Goal: Task Accomplishment & Management: Use online tool/utility

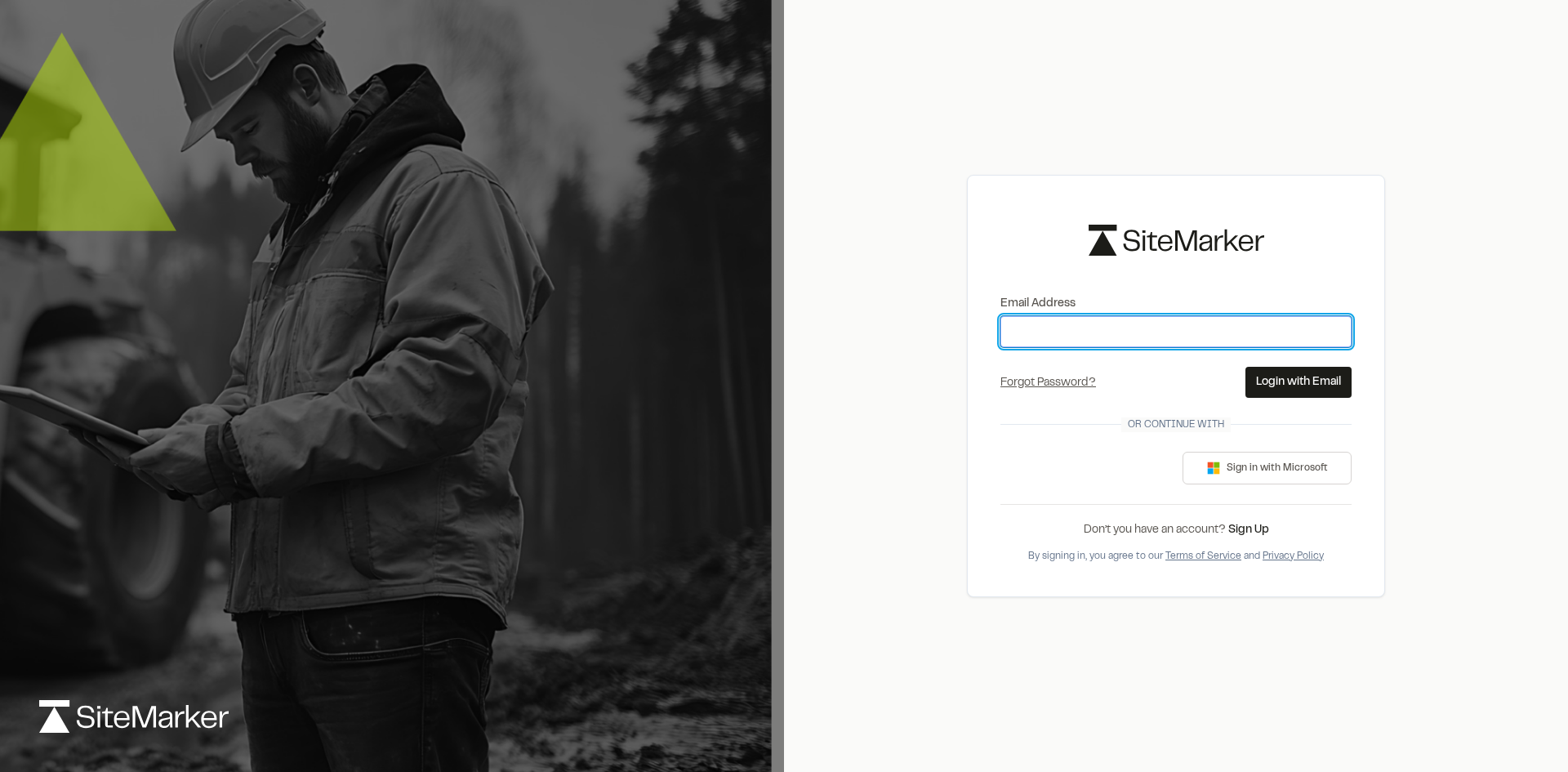
click at [1126, 331] on input "Email Address" at bounding box center [1175, 332] width 351 height 31
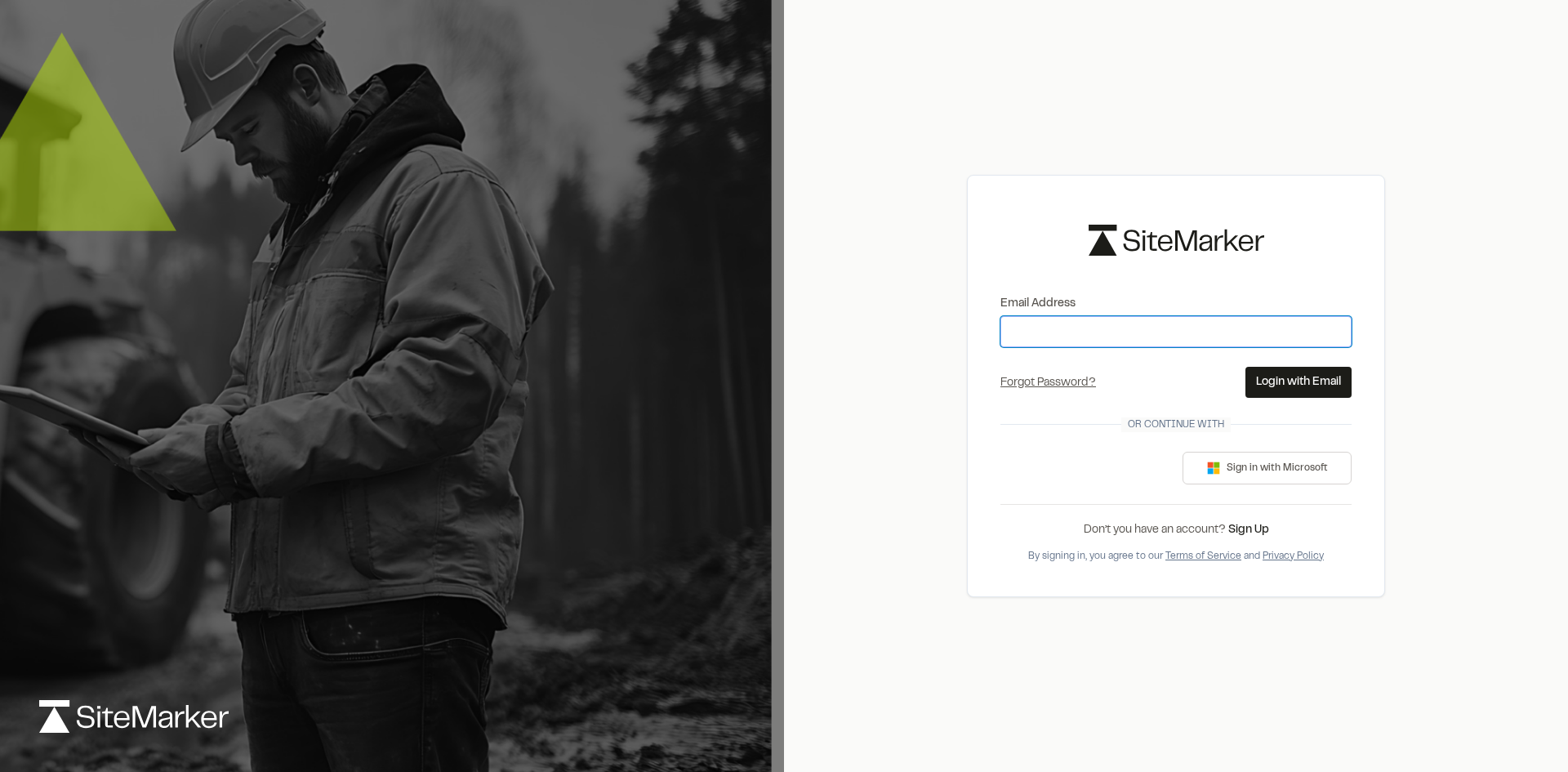
type input "**********"
click at [1282, 383] on button "Login with Email" at bounding box center [1298, 383] width 106 height 31
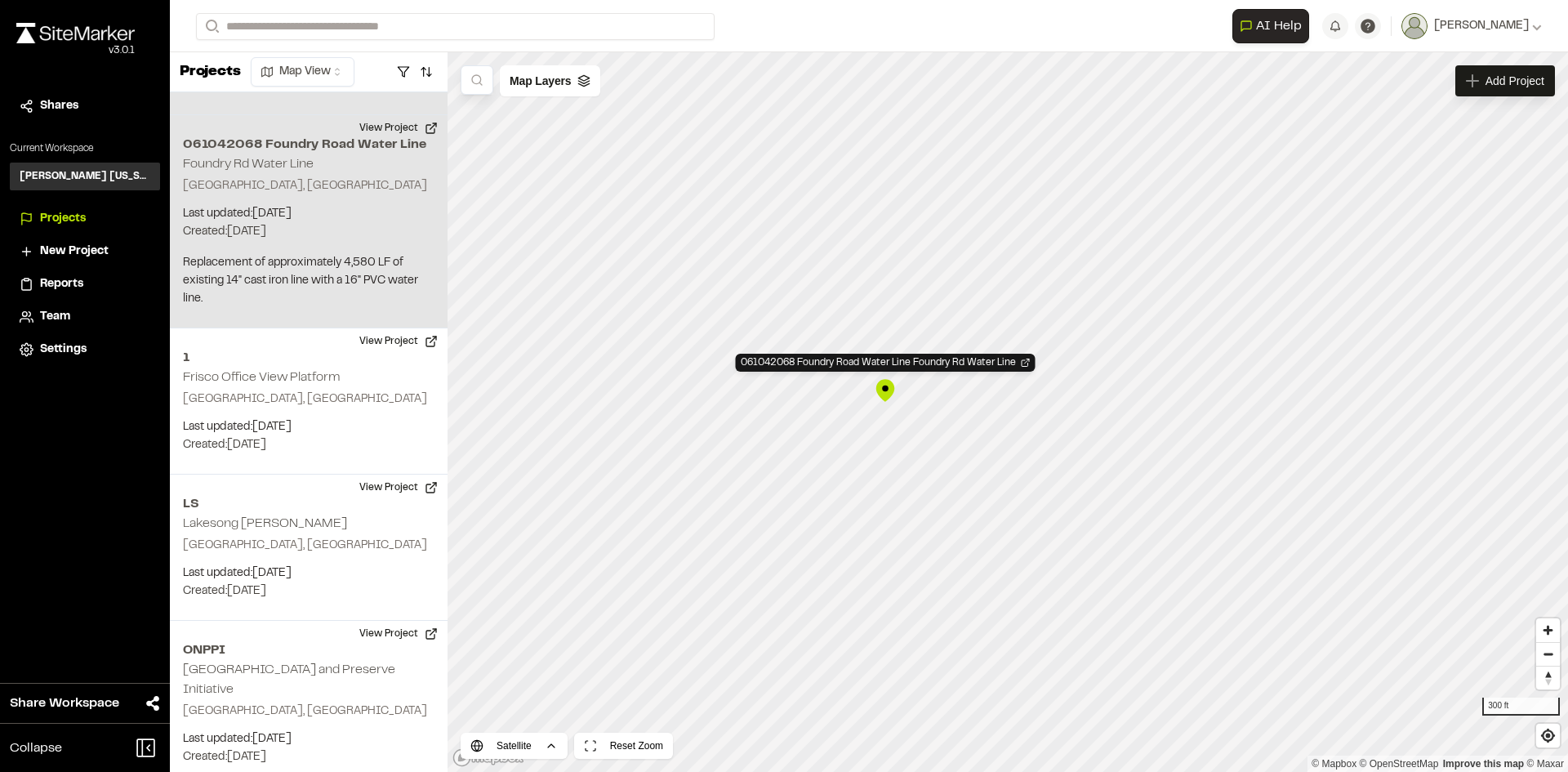
scroll to position [177, 0]
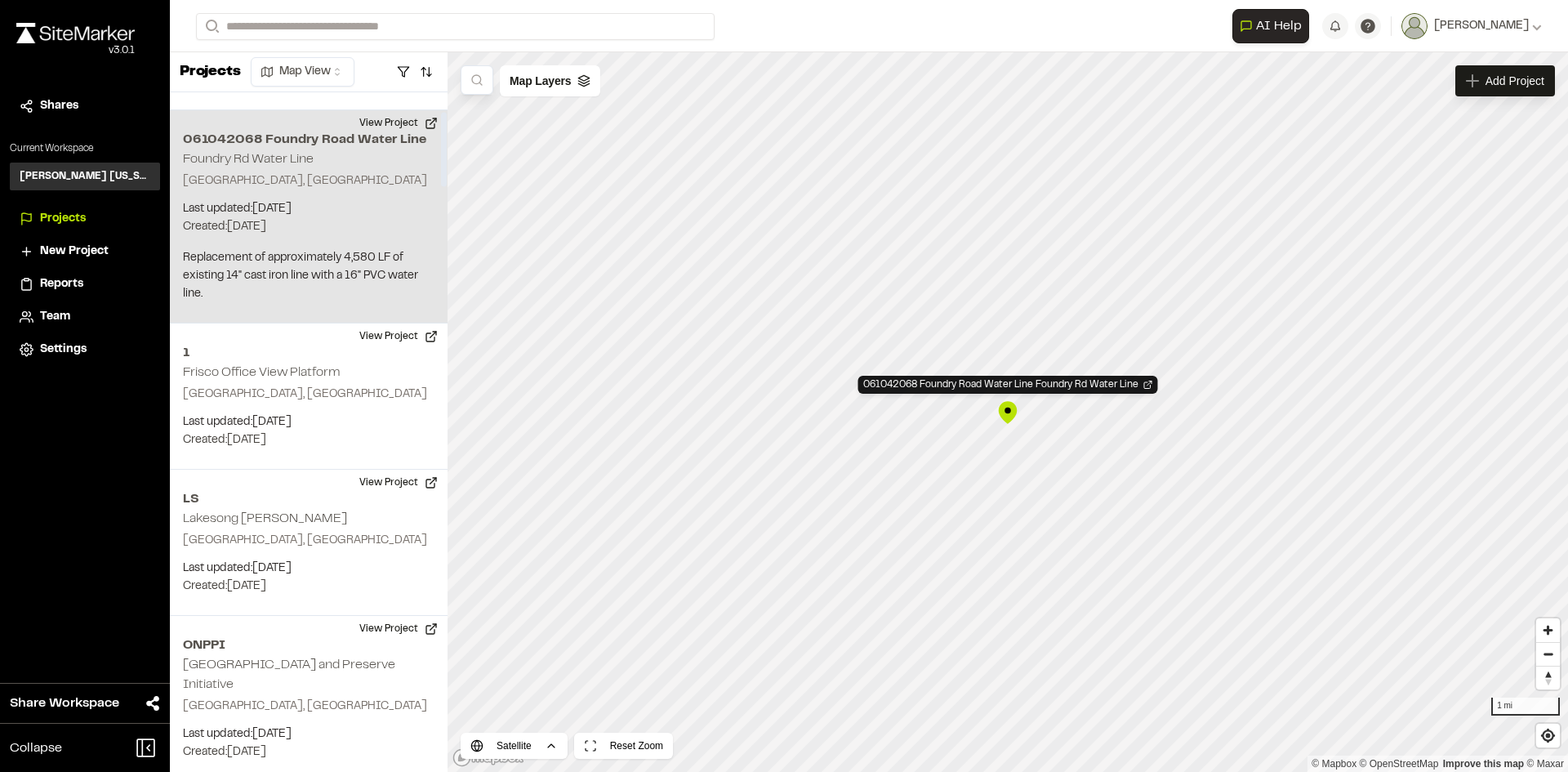
click at [248, 130] on h2 "061042068 Foundry Road Water Line" at bounding box center [308, 139] width 252 height 19
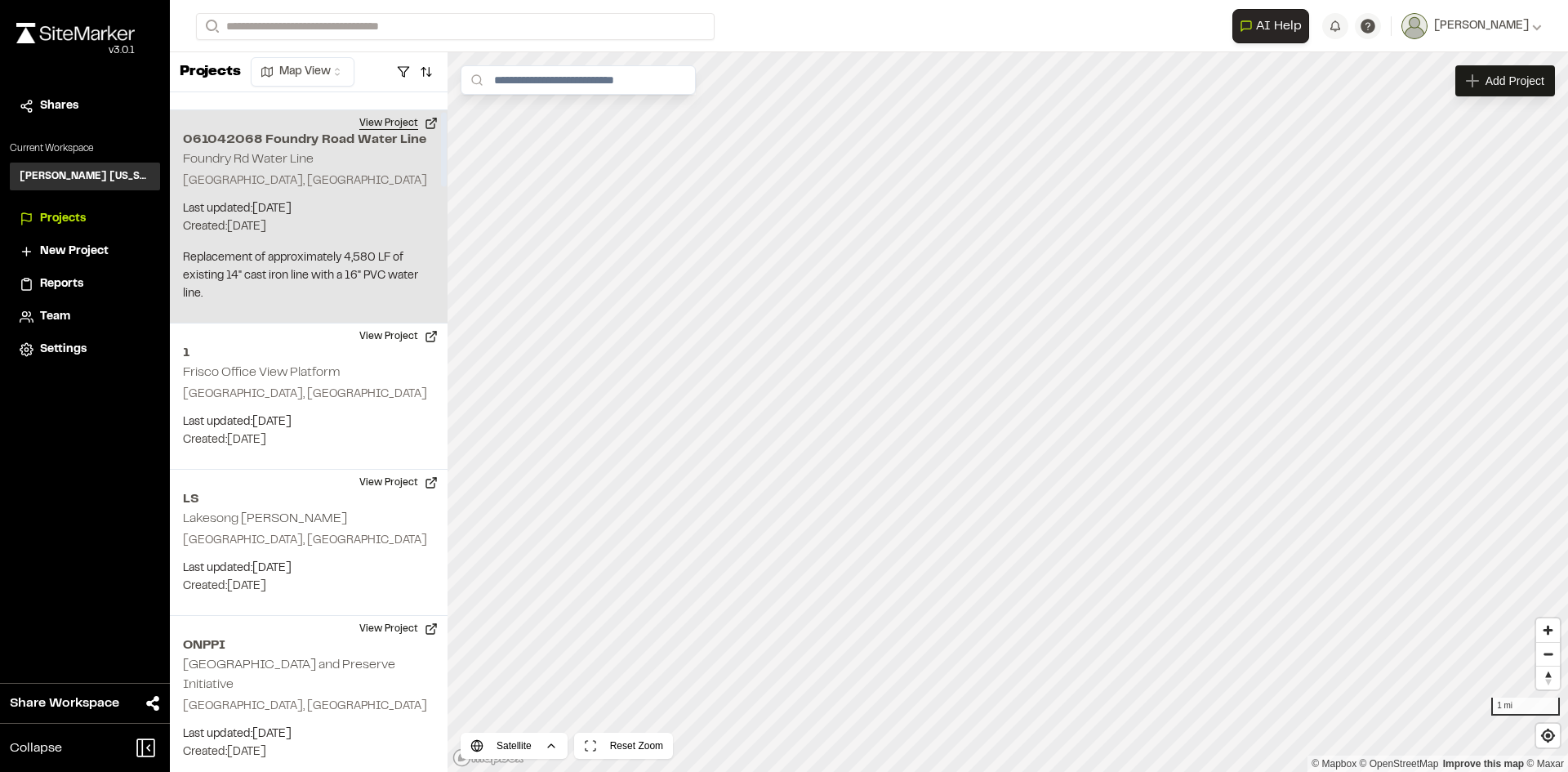
click at [406, 111] on button "View Project" at bounding box center [398, 124] width 98 height 26
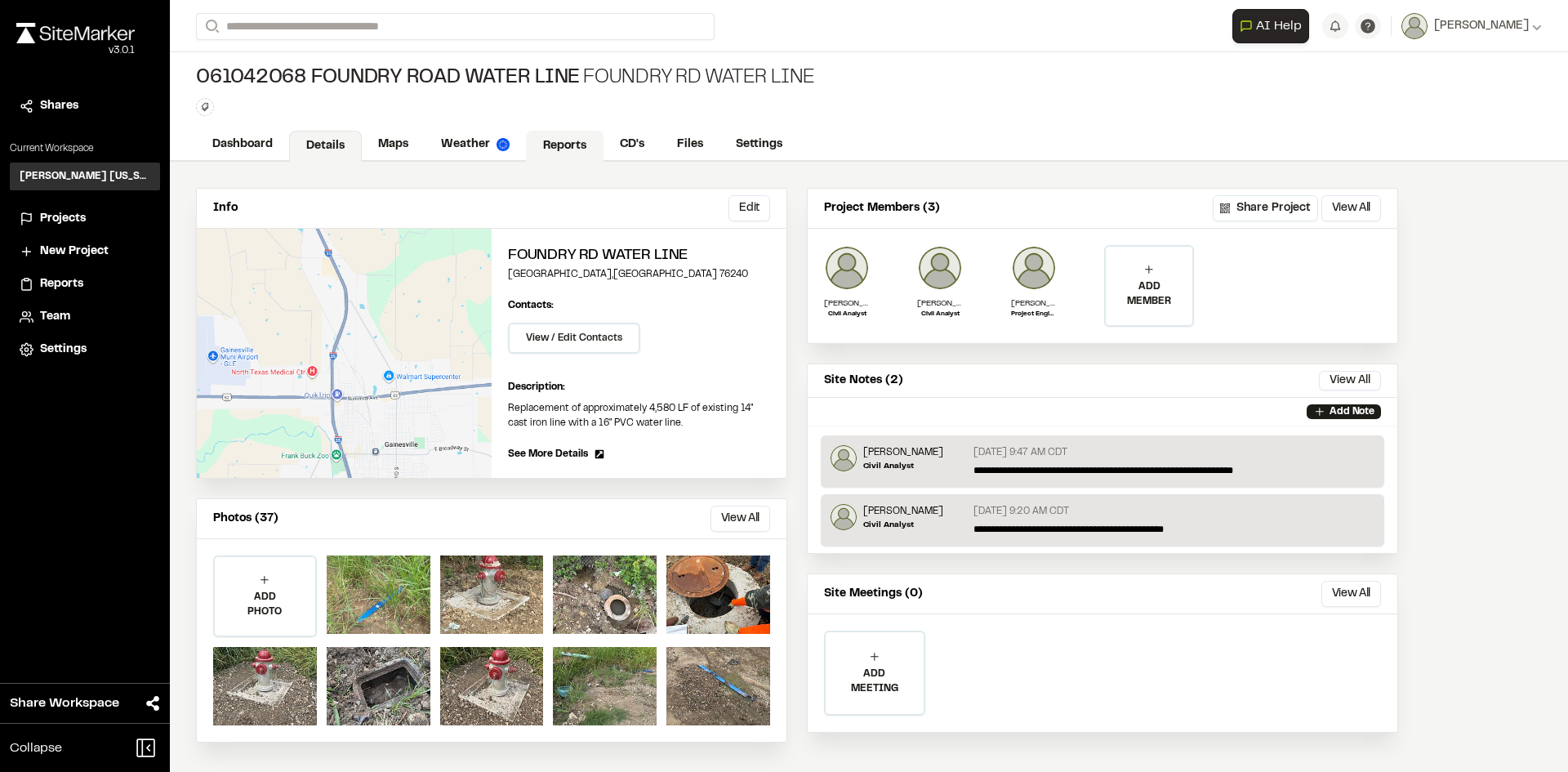
click at [553, 138] on link "Reports" at bounding box center [564, 147] width 77 height 31
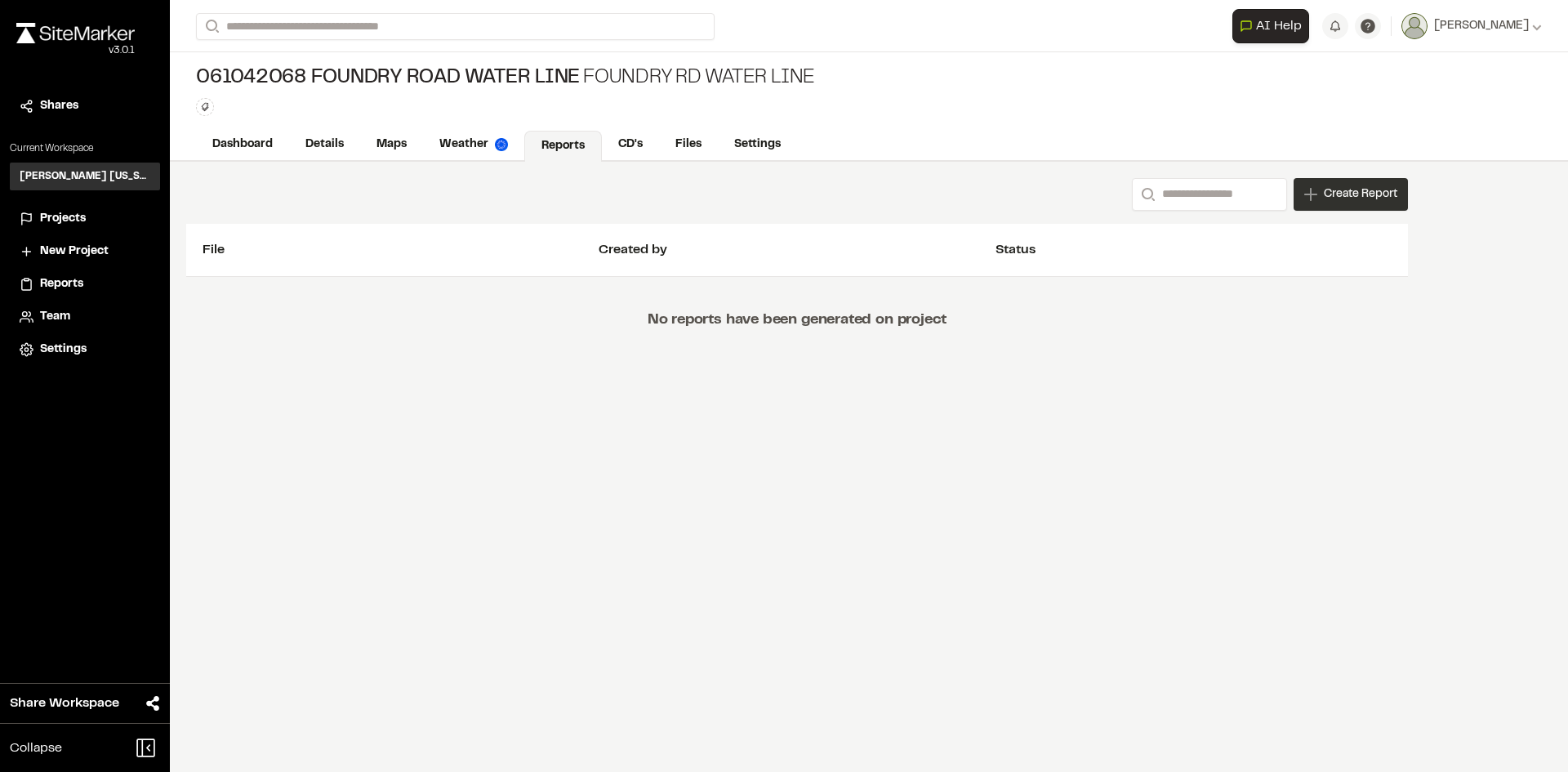
click at [1397, 197] on span "Create Report" at bounding box center [1361, 194] width 74 height 18
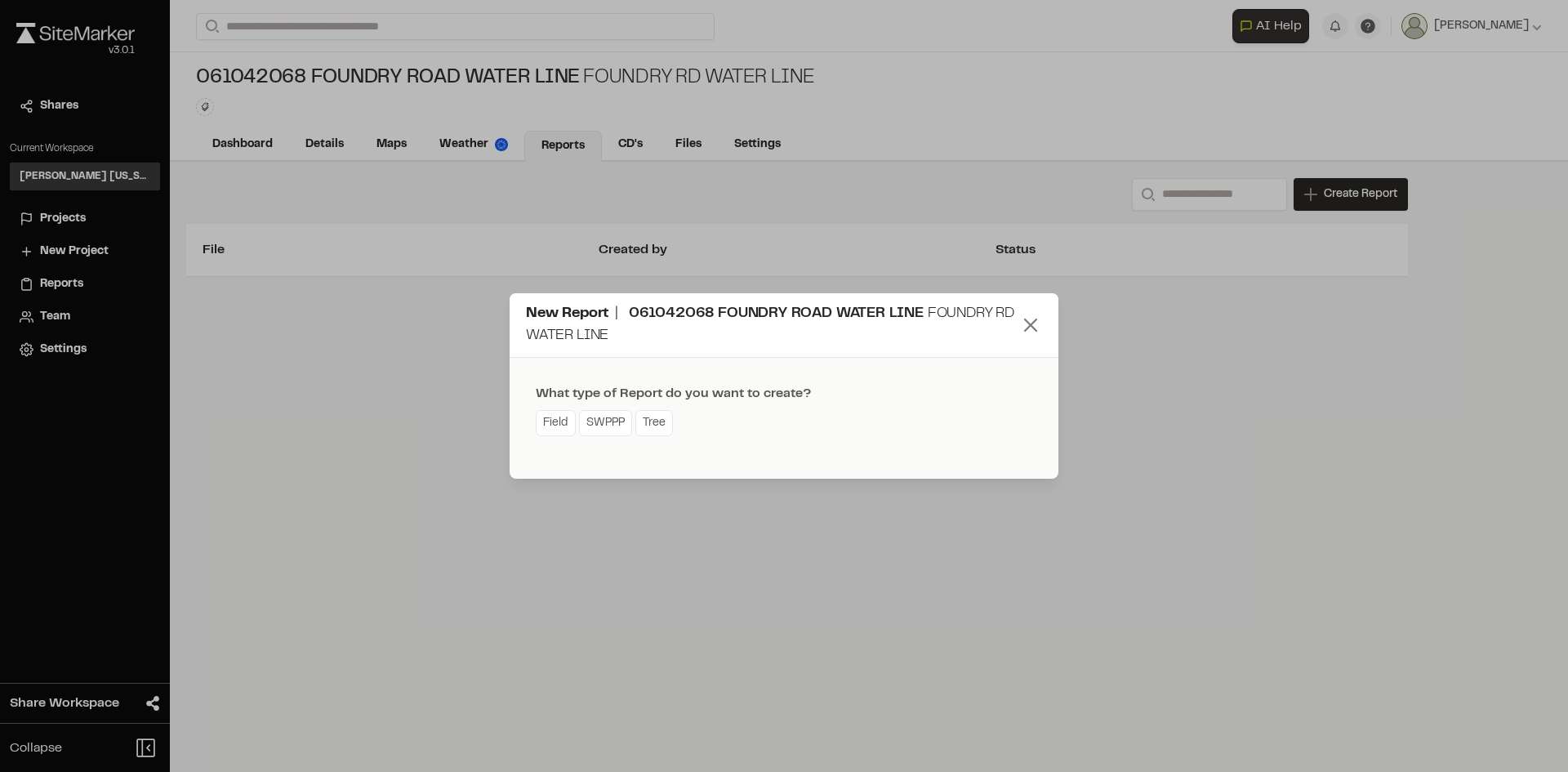
click at [1040, 319] on icon at bounding box center [1030, 325] width 23 height 23
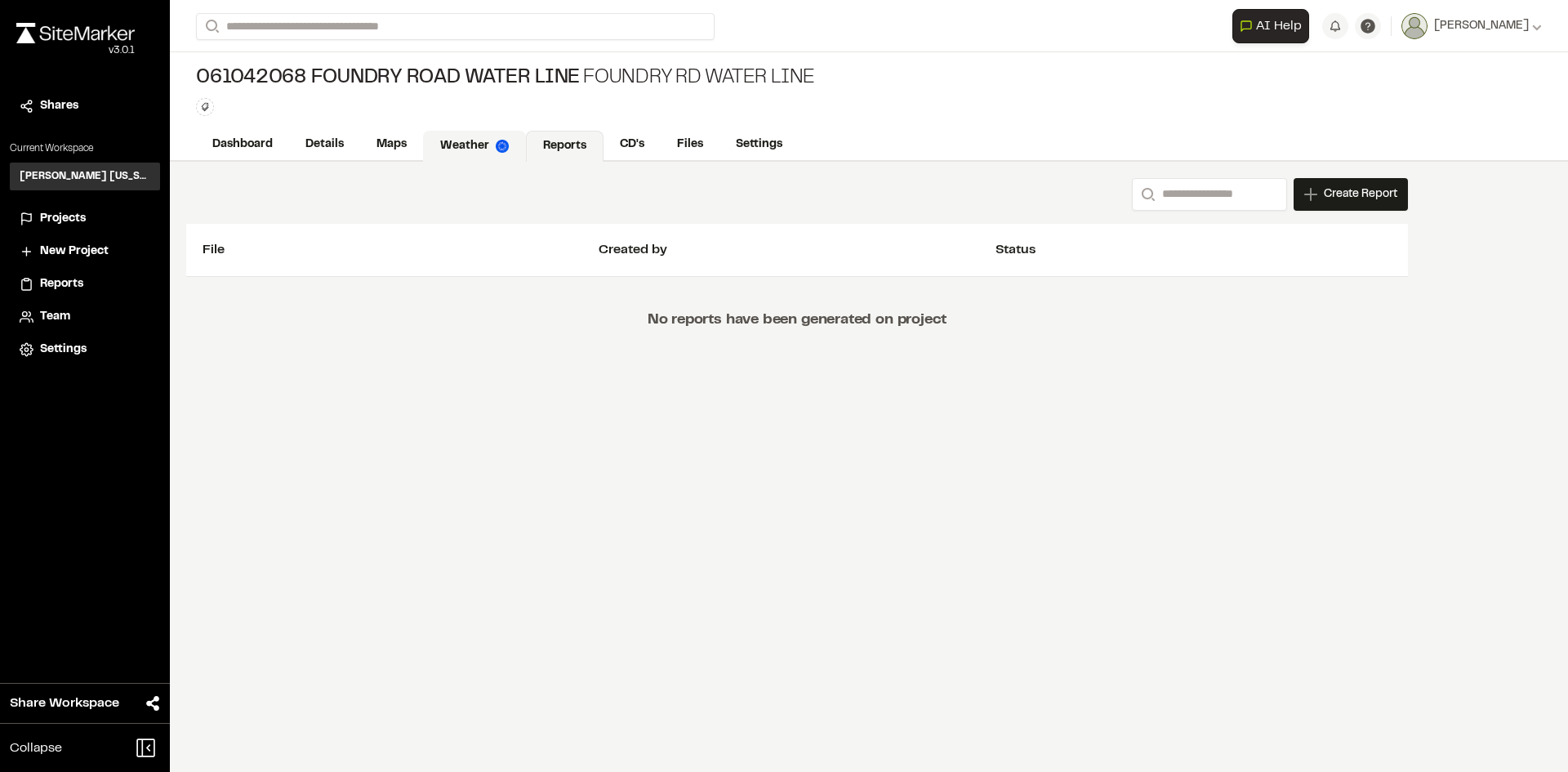
click at [503, 149] on img at bounding box center [502, 146] width 13 height 13
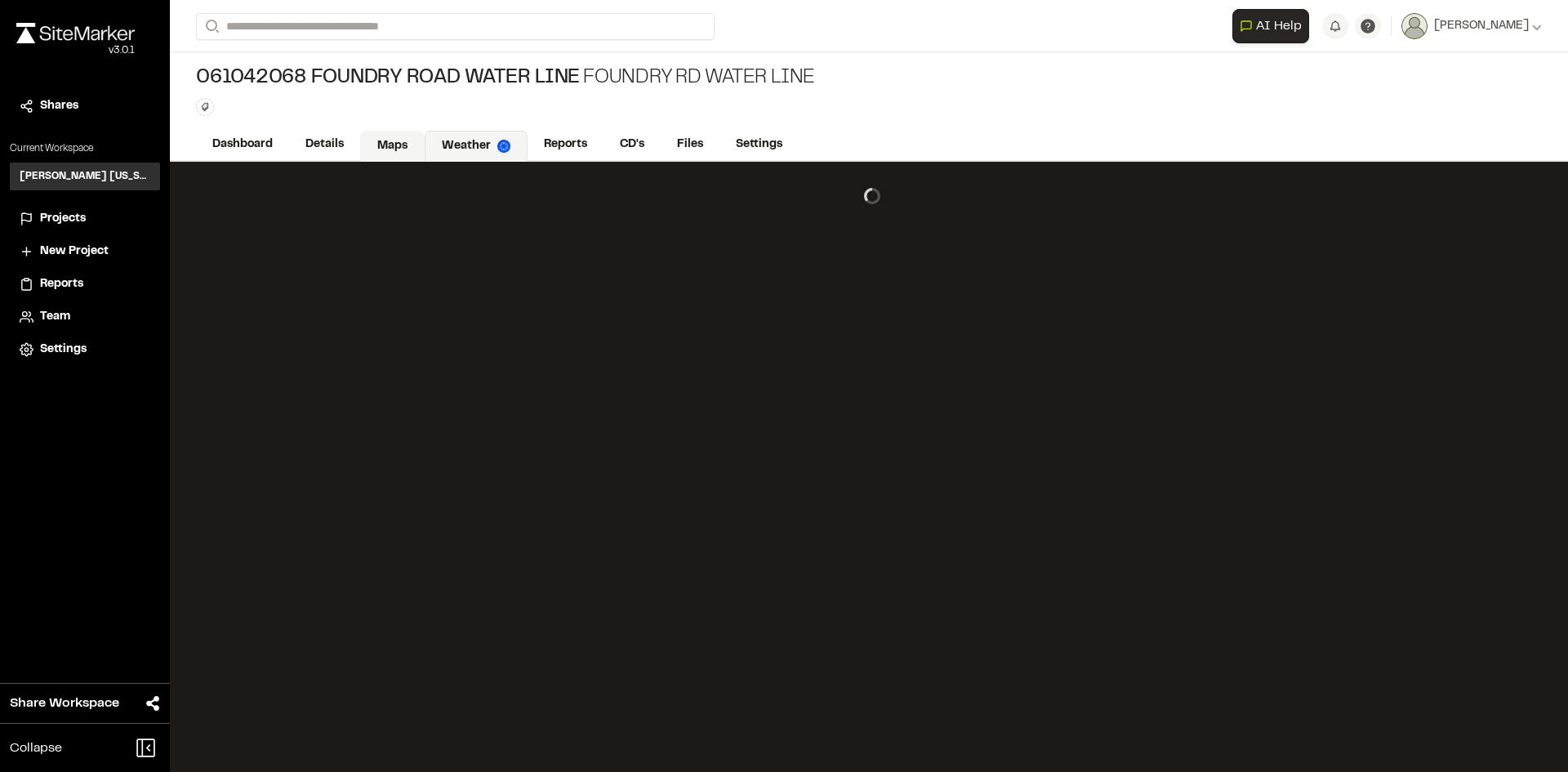
click at [408, 148] on link "Maps" at bounding box center [393, 147] width 65 height 31
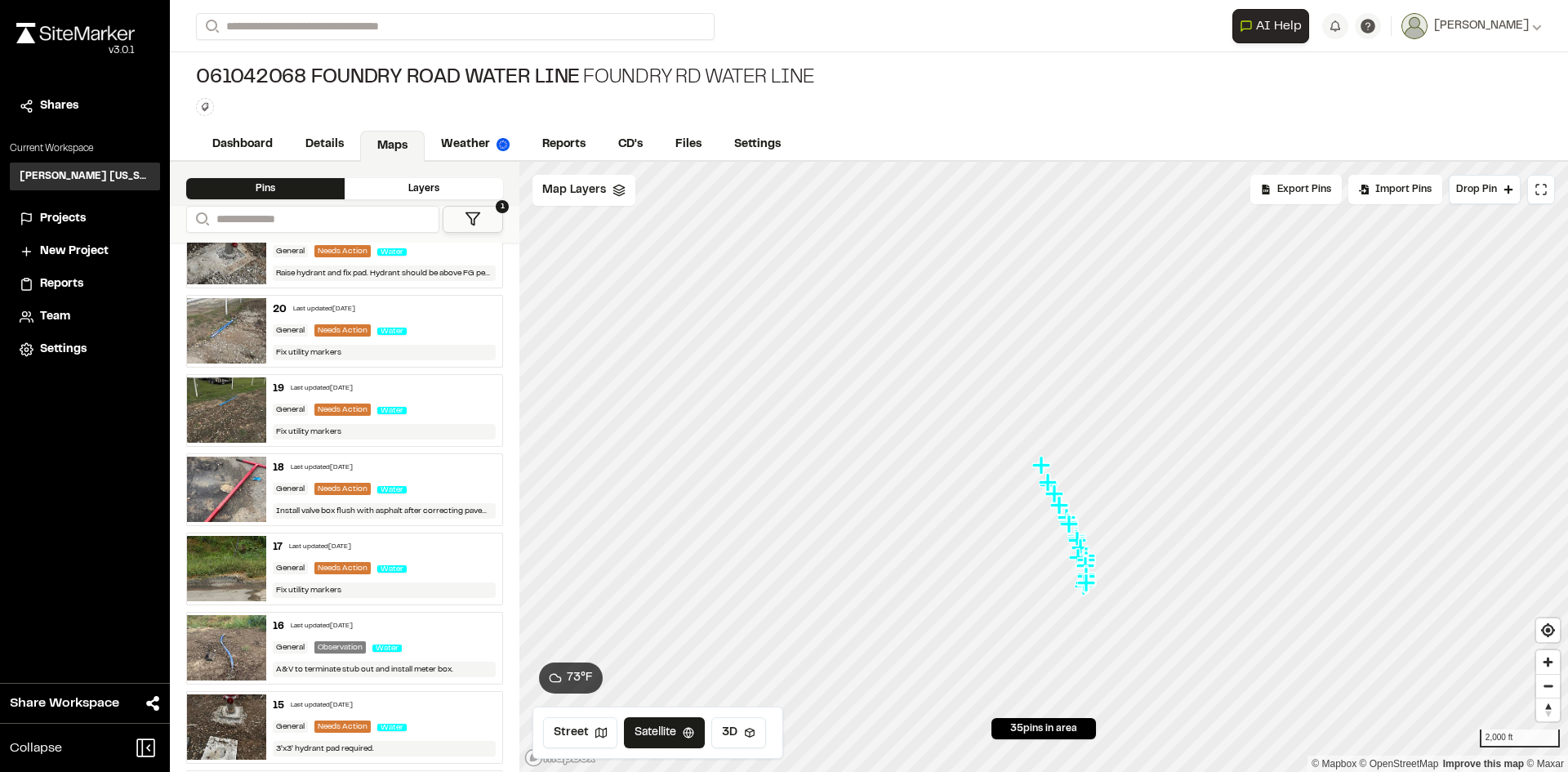
scroll to position [1144, 0]
click at [953, 562] on icon "Map marker" at bounding box center [950, 559] width 21 height 21
click at [898, 539] on icon "Map marker" at bounding box center [897, 533] width 18 height 18
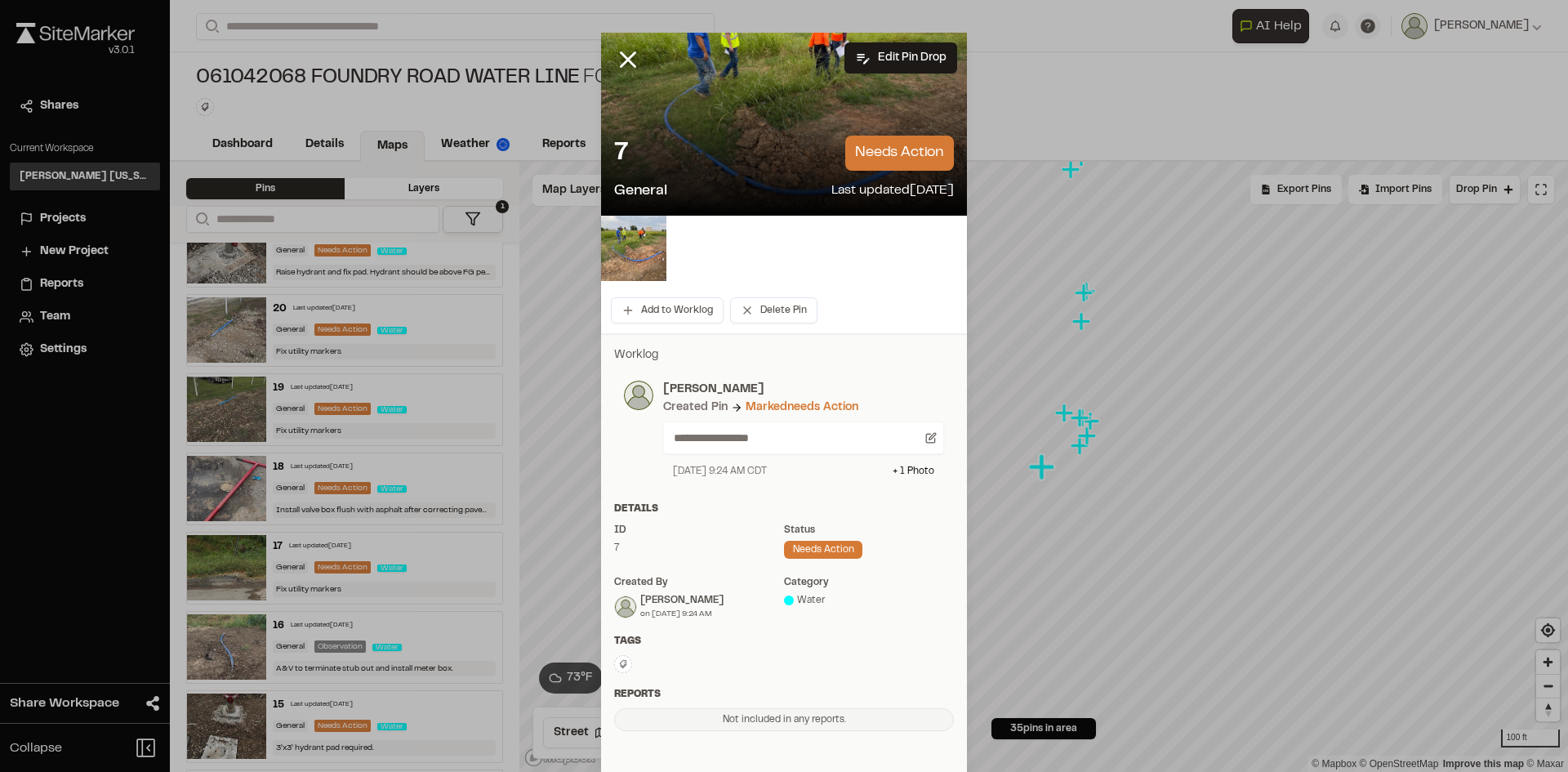
click at [768, 113] on div at bounding box center [784, 124] width 366 height 183
click at [765, 440] on p "**********" at bounding box center [796, 437] width 246 height 18
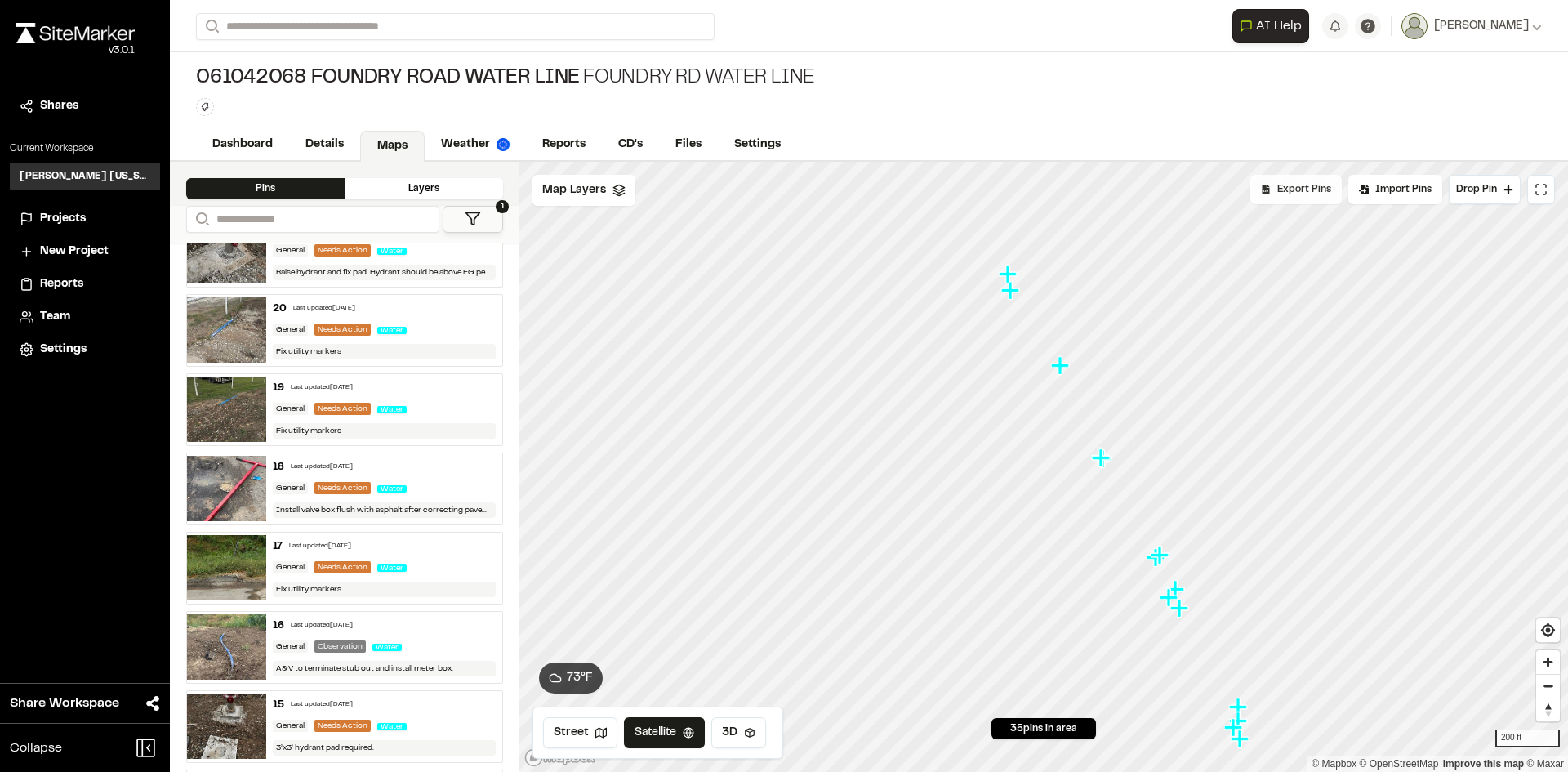
click at [1291, 189] on span "Export Pins" at bounding box center [1303, 190] width 53 height 15
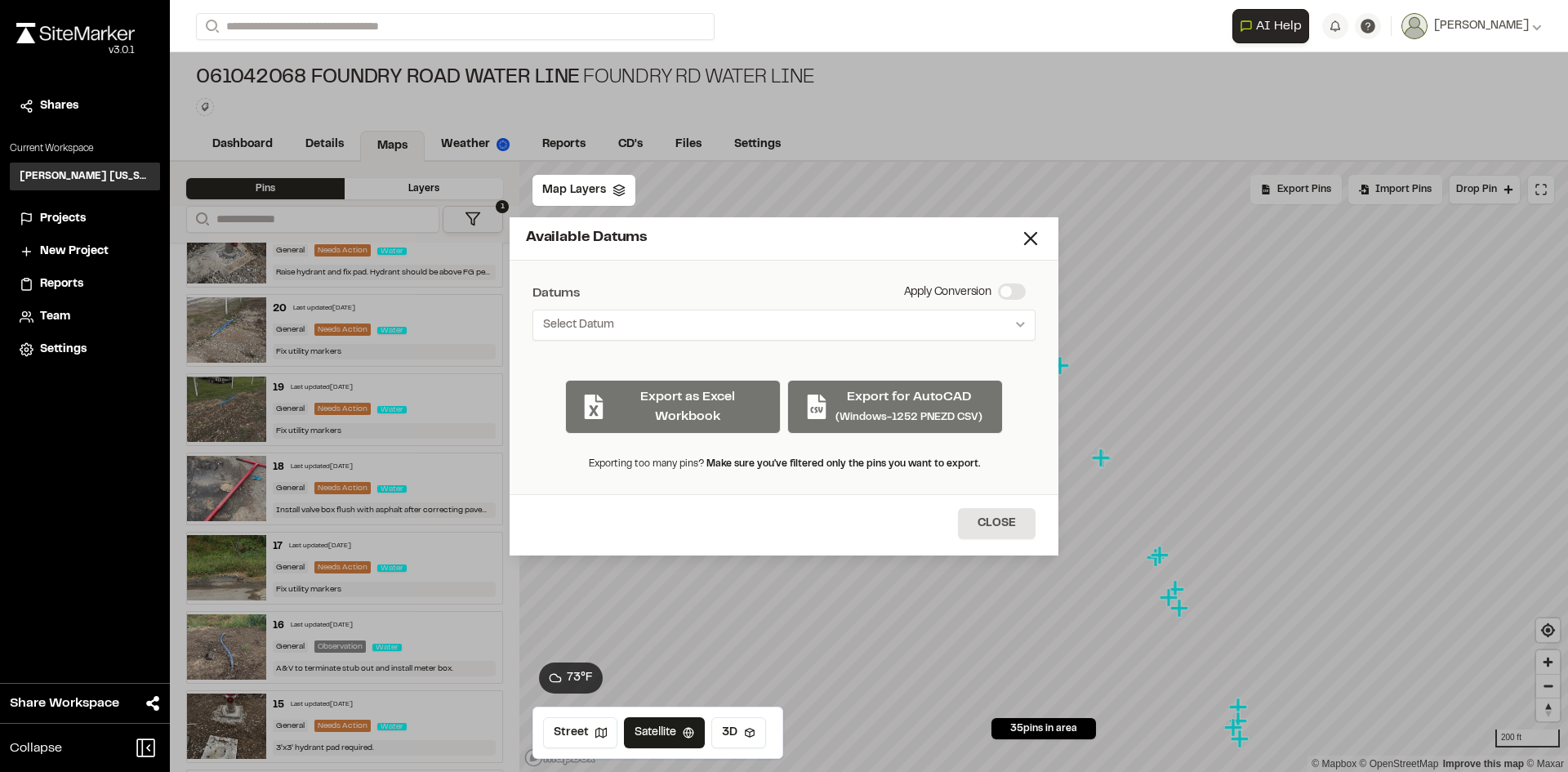
click at [664, 410] on div "Export as Excel Workbook Export for AutoCAD (Windows-1252 PNEZD CSV)" at bounding box center [784, 400] width 503 height 67
click at [724, 333] on button "Select Datum" at bounding box center [784, 326] width 503 height 31
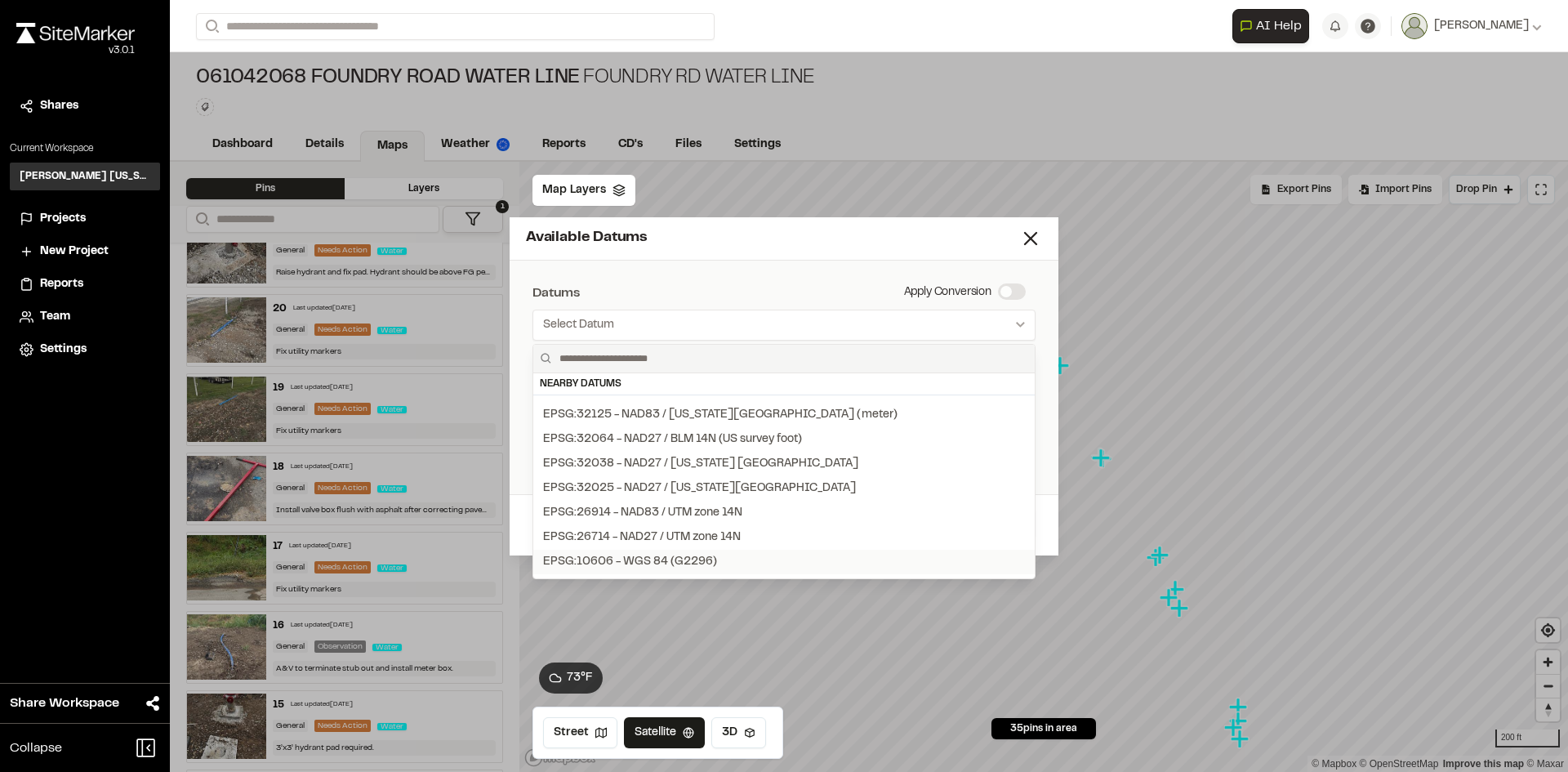
scroll to position [163, 0]
click at [685, 491] on div "EPSG:32038 - NAD27 / Texas North Central" at bounding box center [701, 489] width 315 height 18
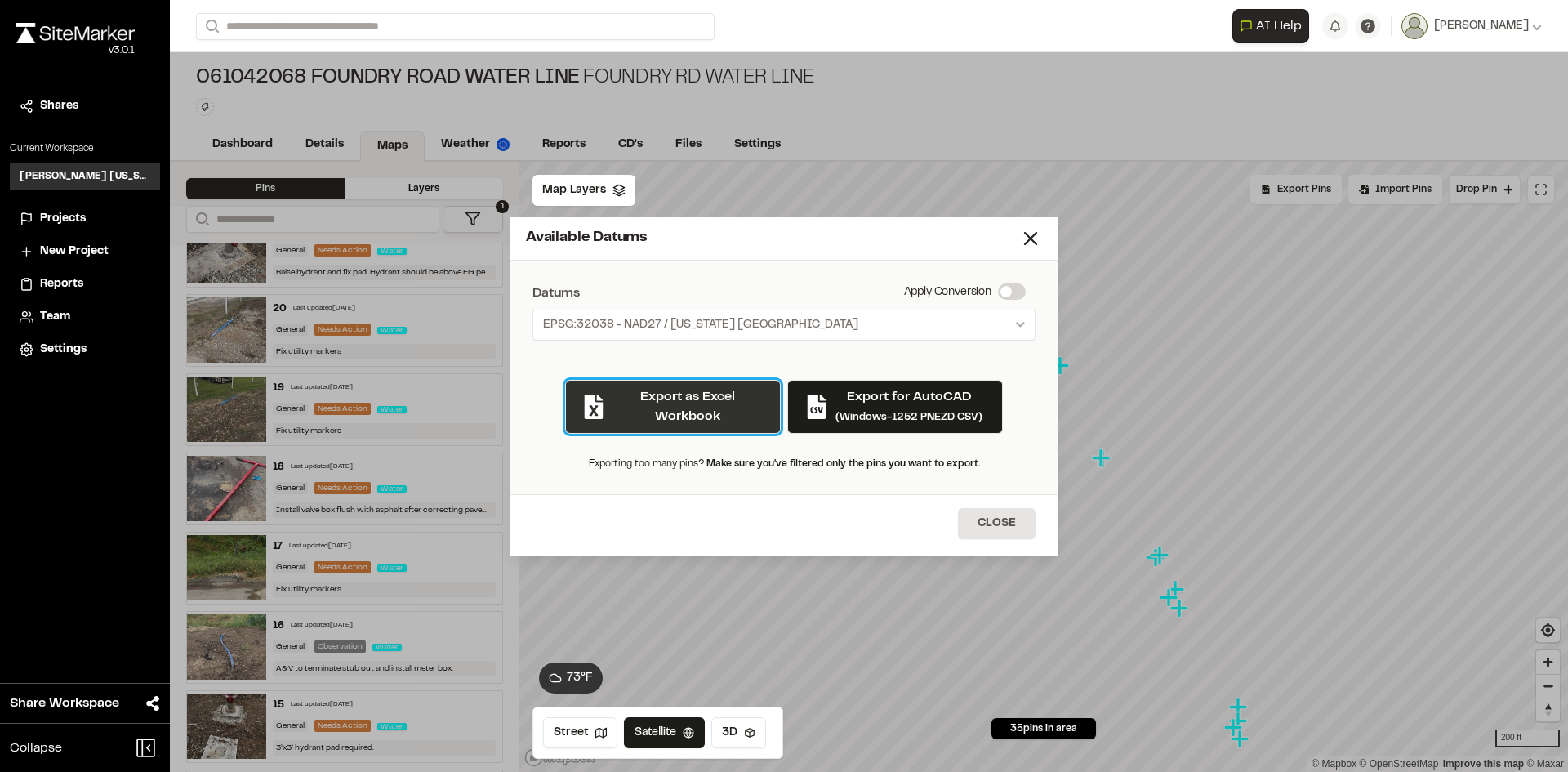
click at [723, 411] on button "Export as Excel Workbook" at bounding box center [673, 407] width 216 height 53
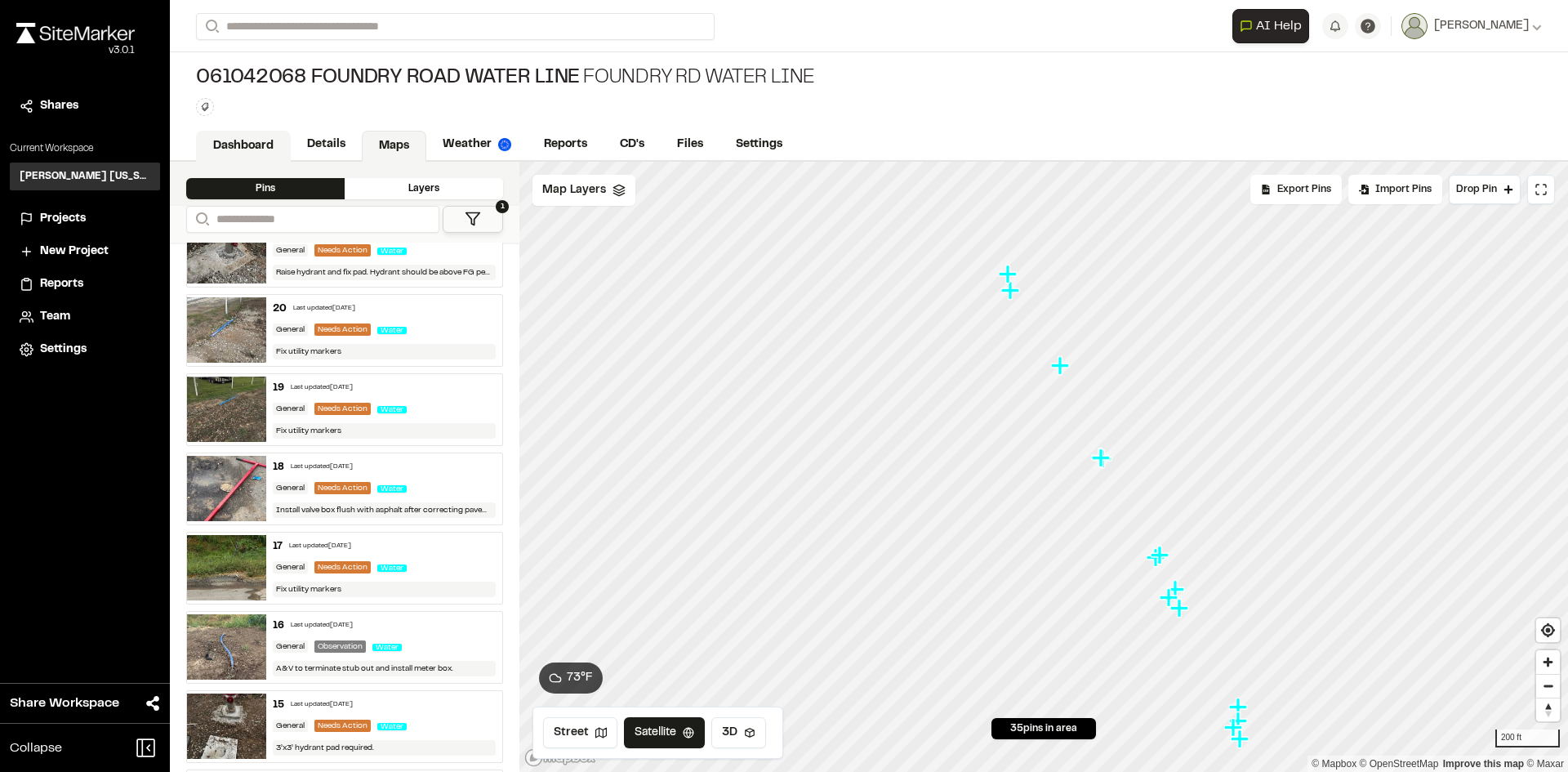
click at [249, 145] on link "Dashboard" at bounding box center [243, 147] width 95 height 31
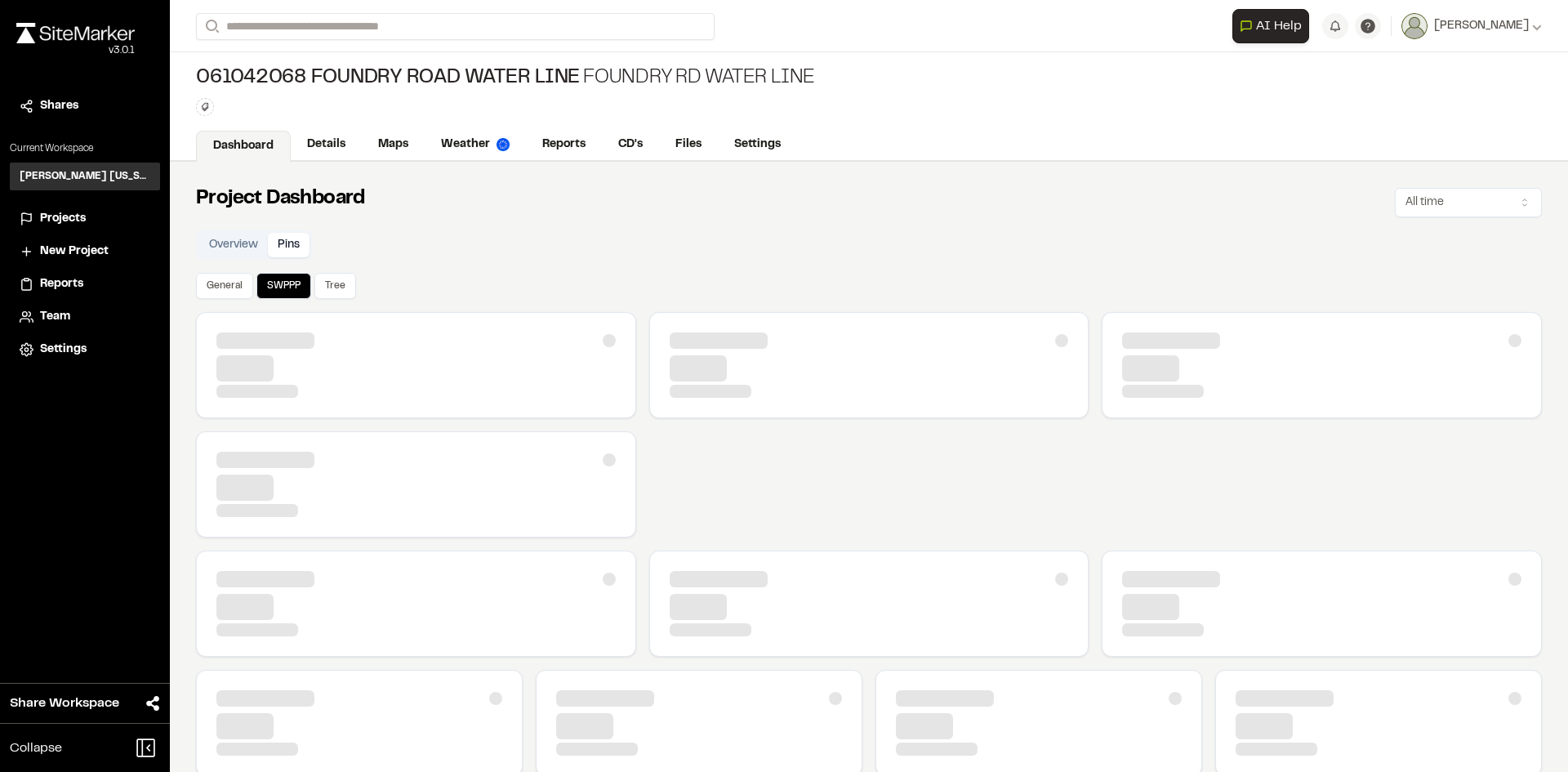
click at [294, 249] on button "Pins" at bounding box center [289, 244] width 41 height 25
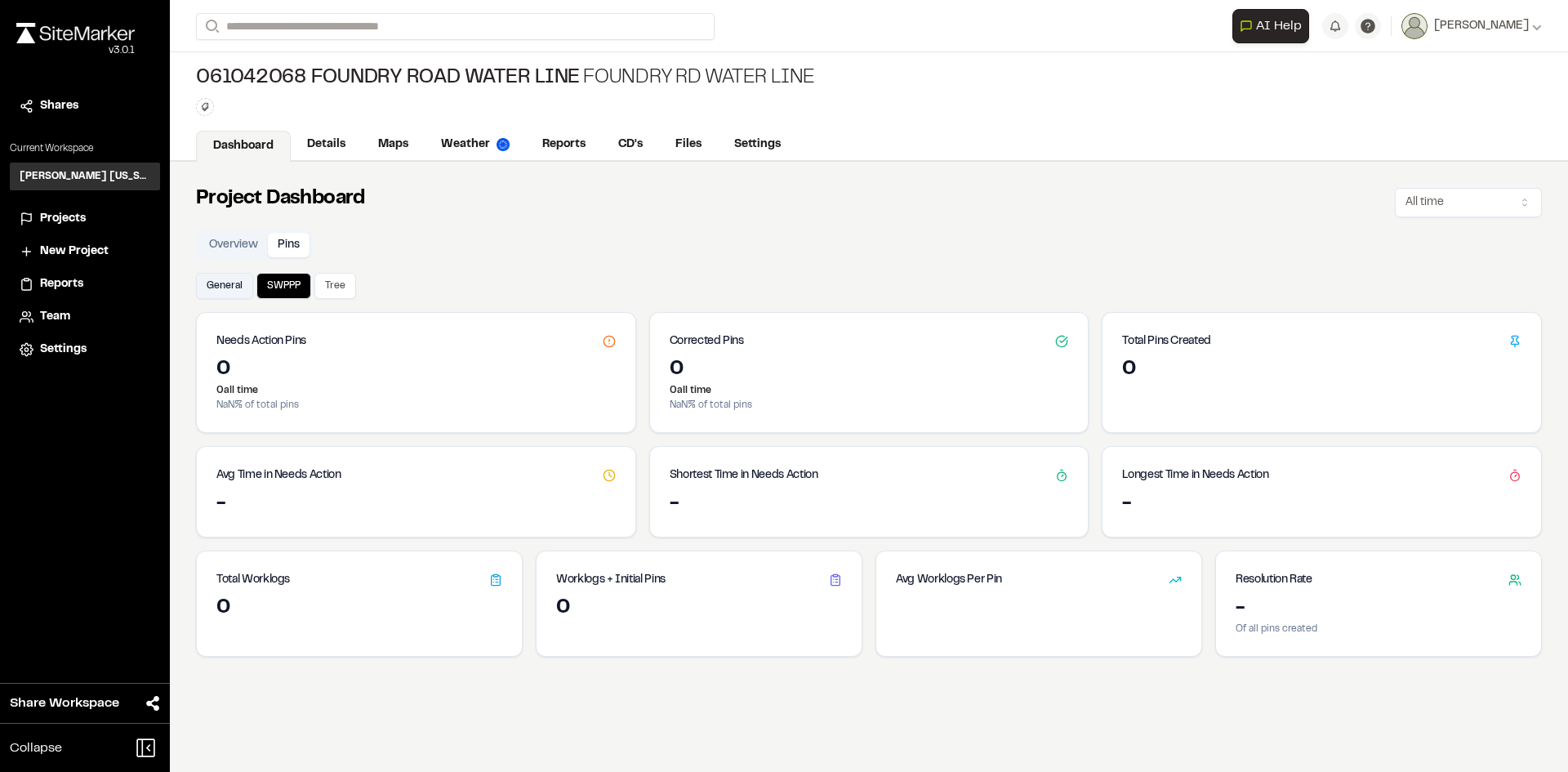
click at [230, 283] on button "General" at bounding box center [225, 286] width 57 height 26
click at [315, 151] on link "Details" at bounding box center [326, 147] width 73 height 31
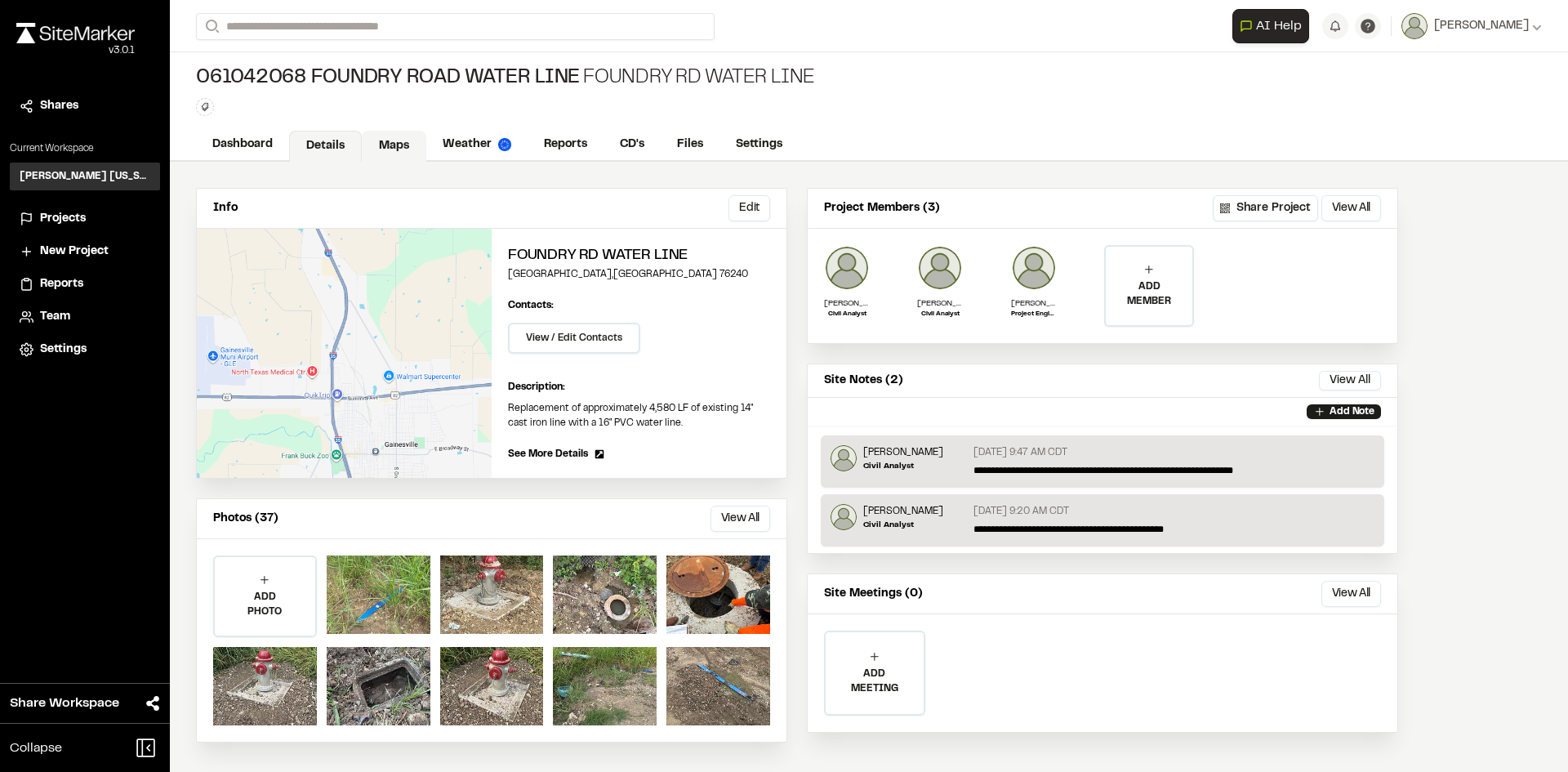
click at [393, 153] on link "Maps" at bounding box center [394, 147] width 65 height 31
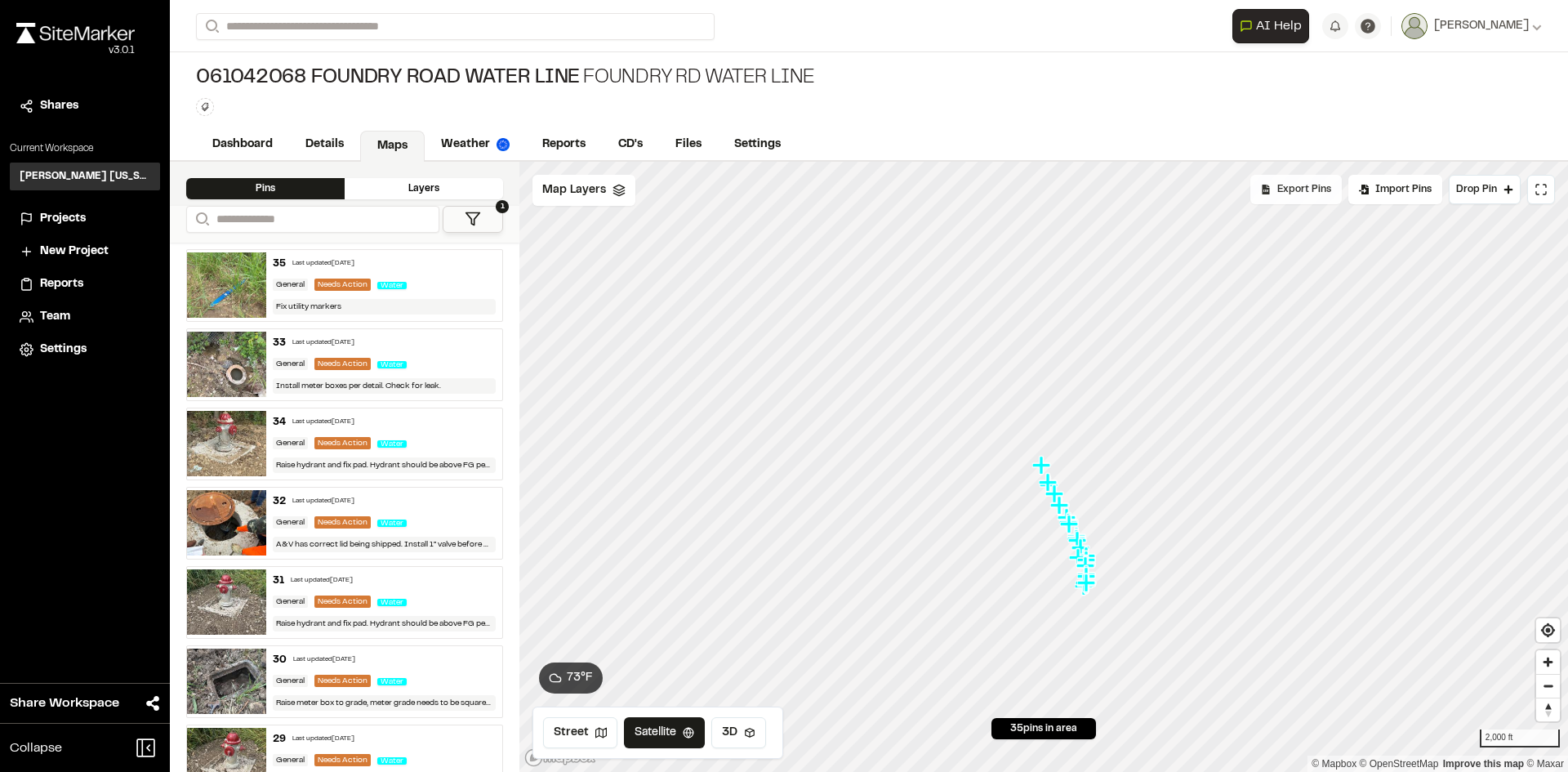
click at [1294, 196] on div "Export Pins" at bounding box center [1295, 190] width 91 height 30
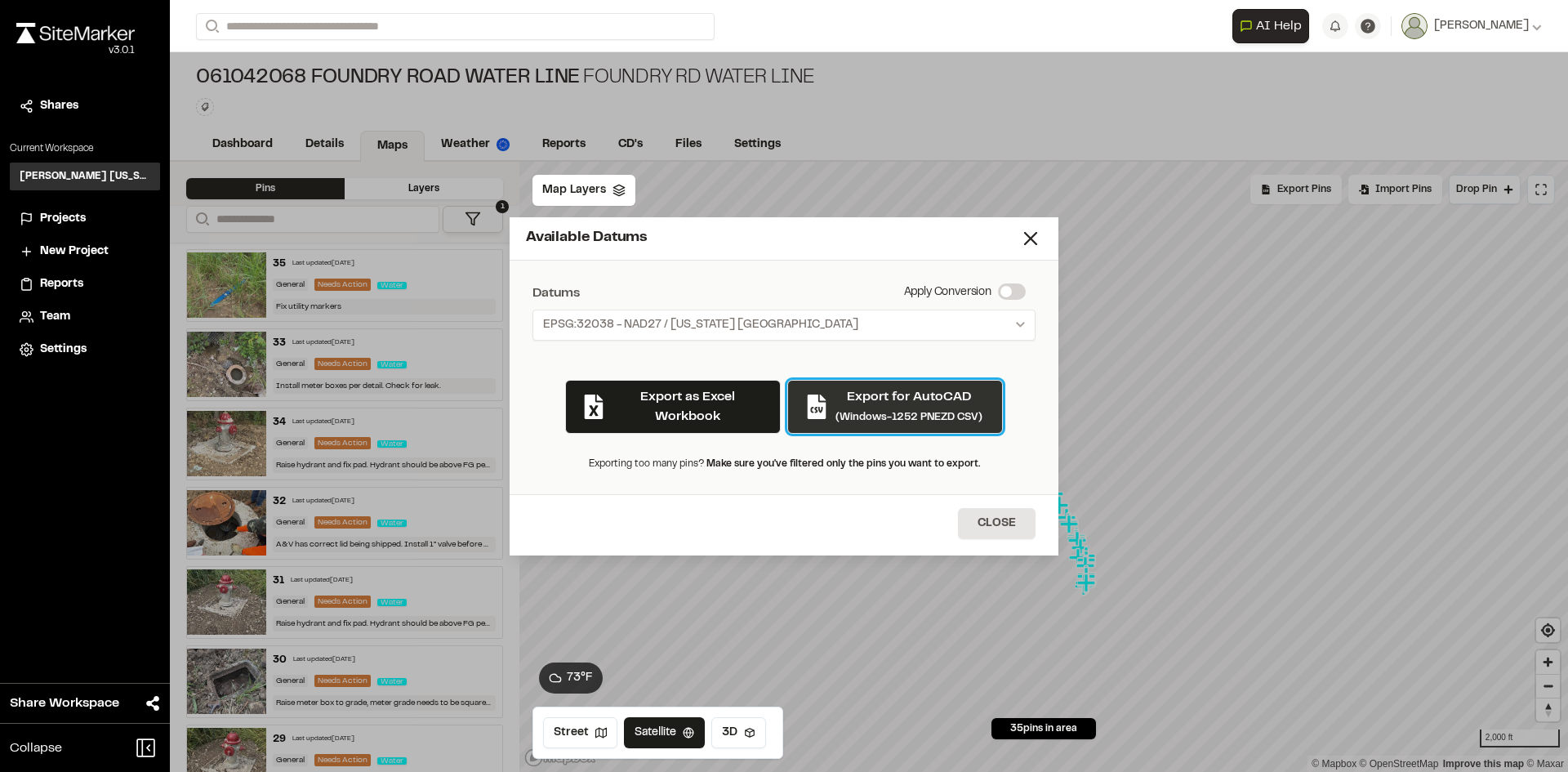
click at [850, 413] on div "Export for AutoCAD (Windows-1252 PNEZD CSV)" at bounding box center [908, 407] width 147 height 40
